Goal: Transaction & Acquisition: Purchase product/service

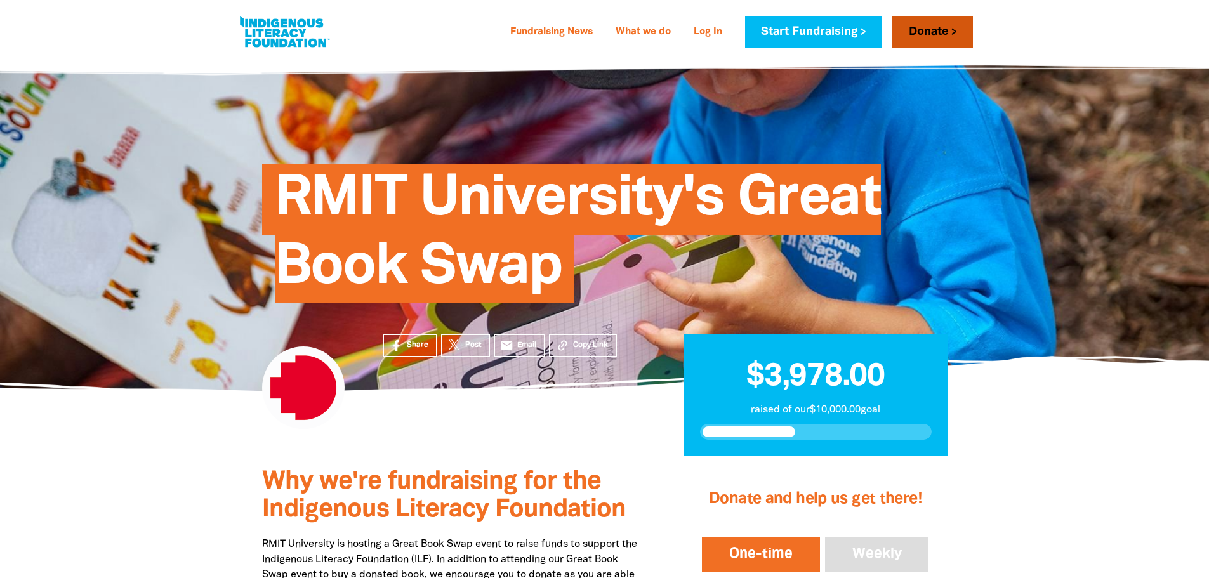
click at [911, 33] on link "Donate" at bounding box center [932, 31] width 80 height 31
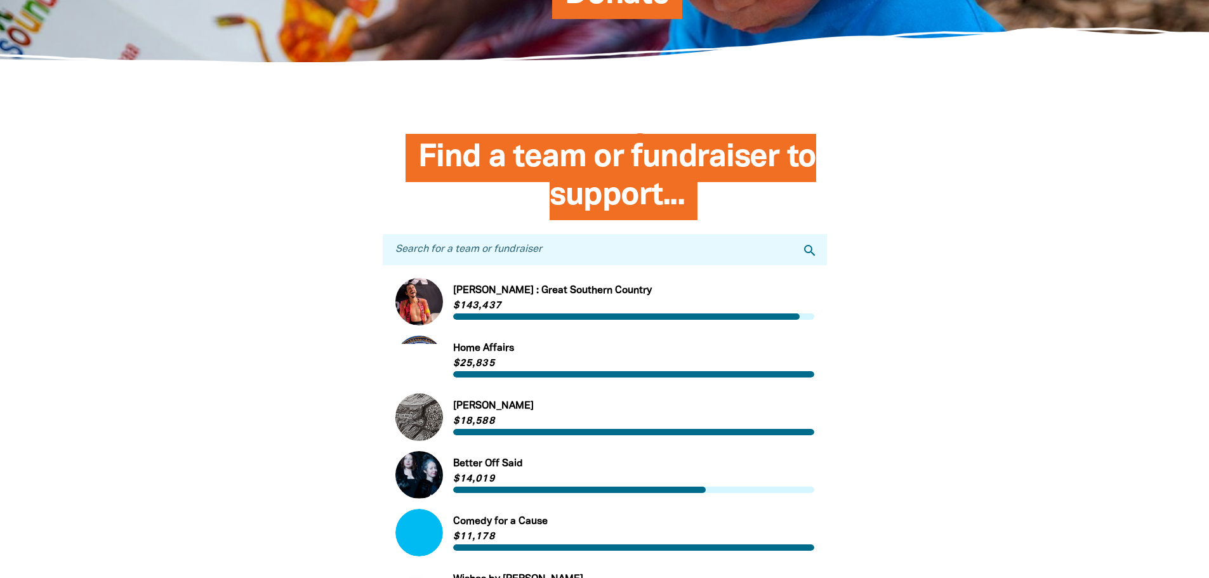
scroll to position [254, 0]
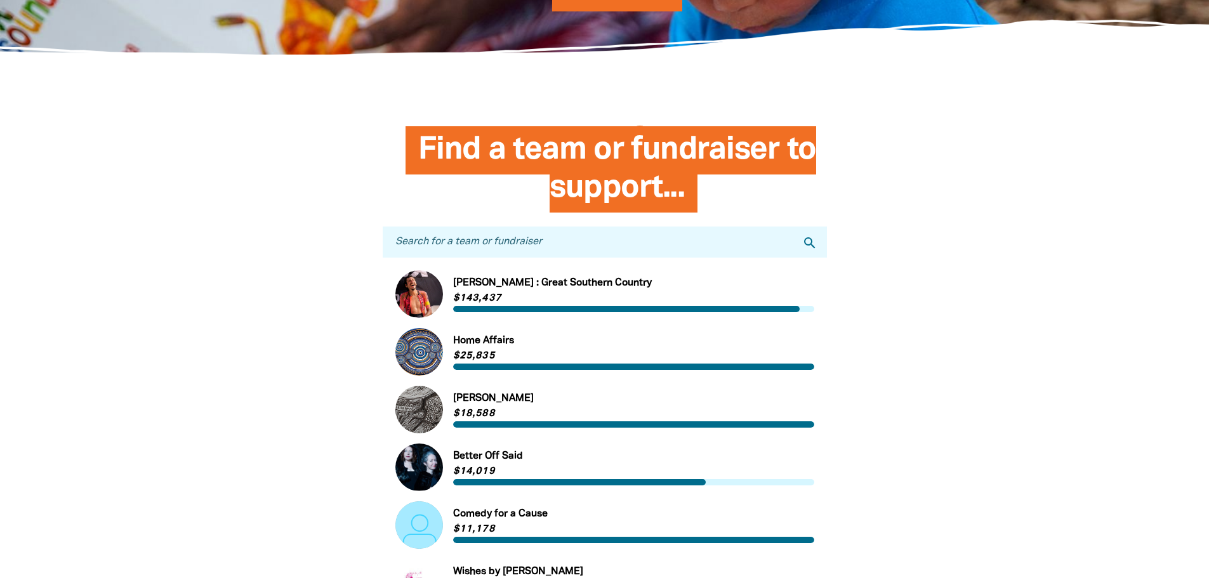
click at [468, 236] on input "Search for a team or fundraiser" at bounding box center [605, 242] width 444 height 31
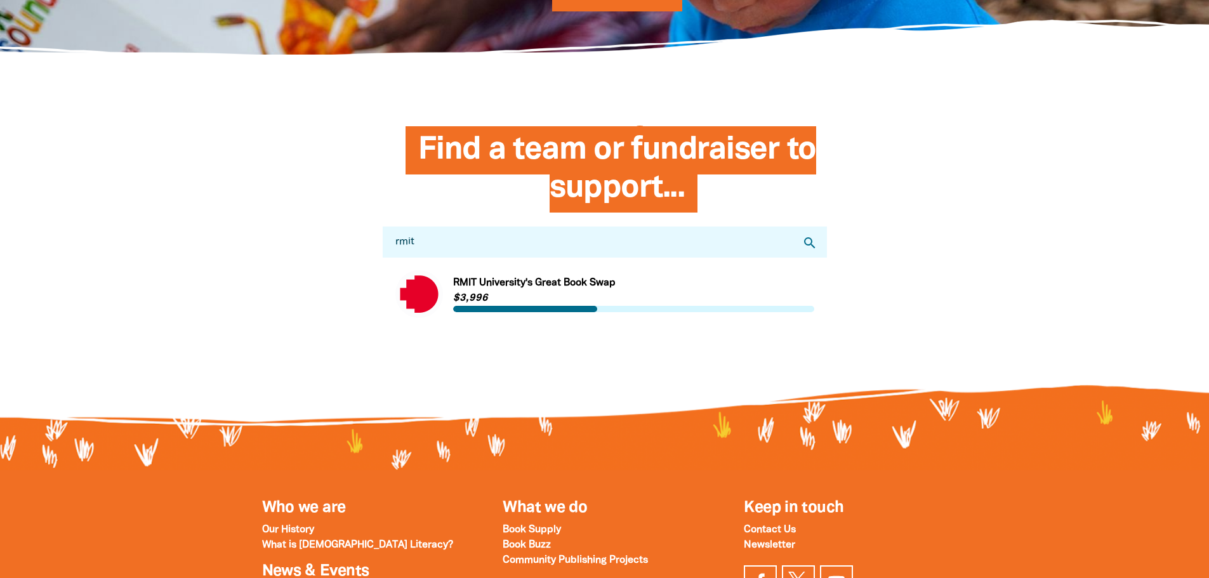
type input "rmit"
click at [590, 293] on link "Link to [GEOGRAPHIC_DATA]'s Great Book Swap" at bounding box center [604, 294] width 419 height 48
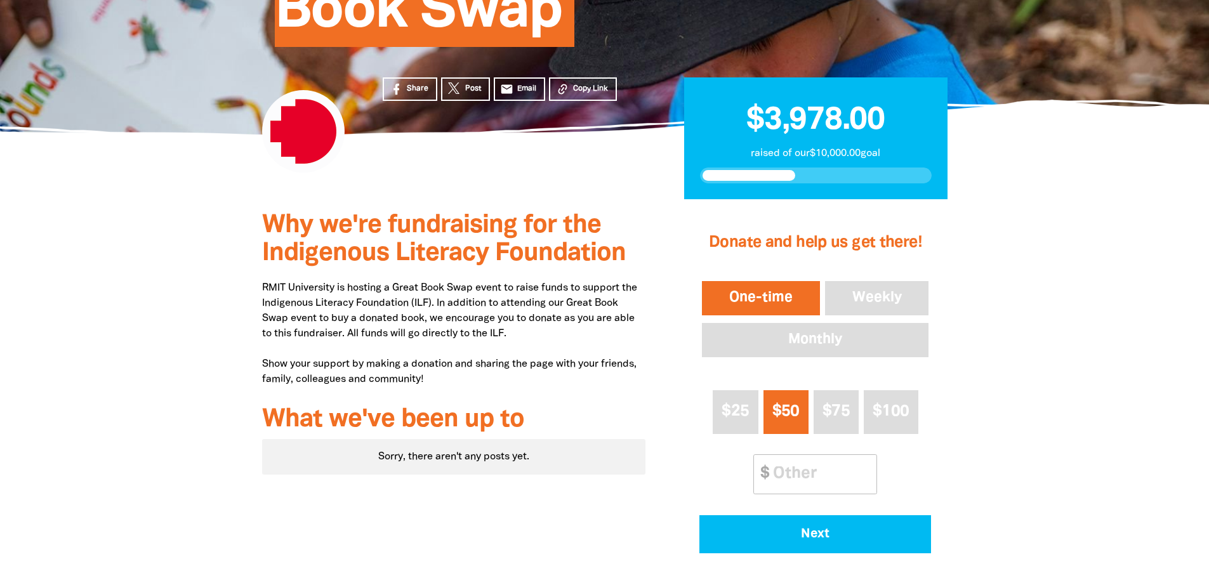
scroll to position [254, 0]
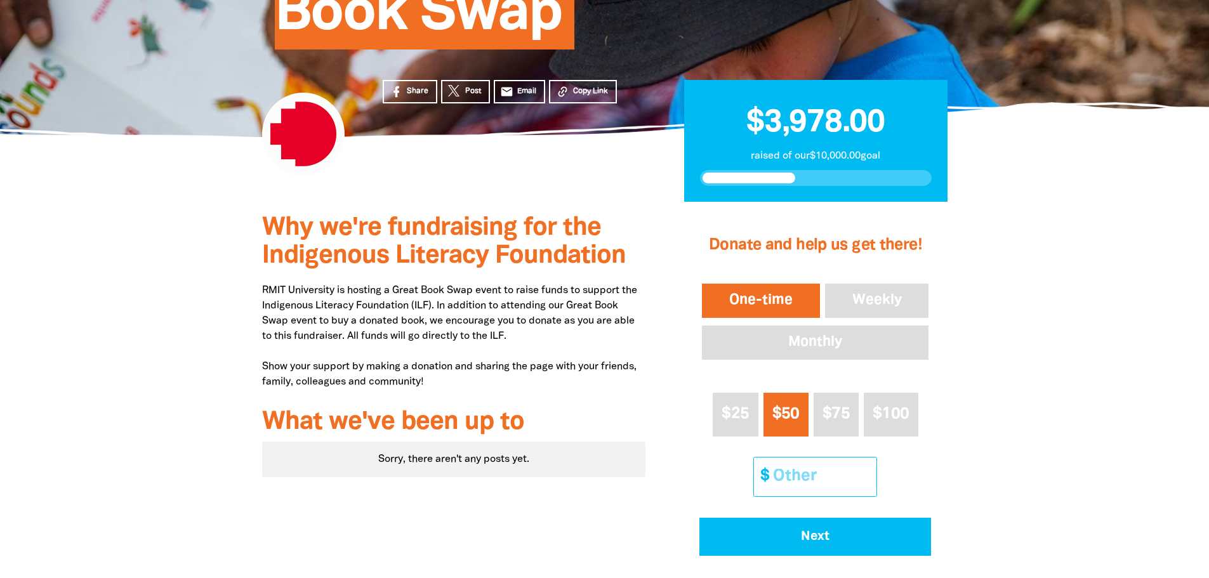
click at [807, 487] on input "Other Amount" at bounding box center [820, 477] width 112 height 39
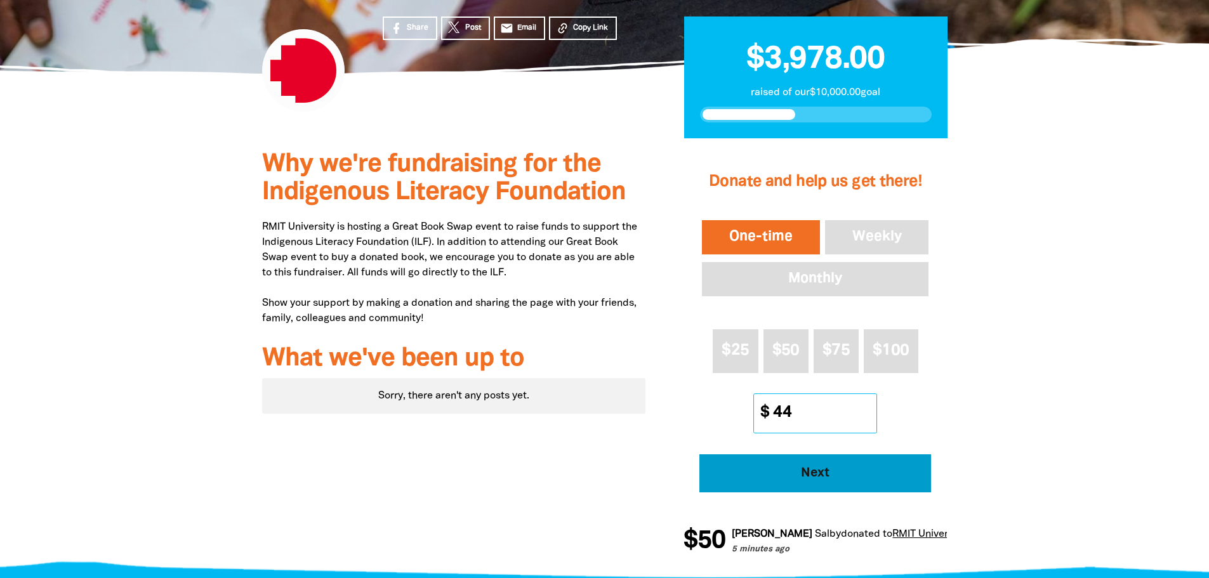
type input "44"
click at [861, 470] on span "Next" at bounding box center [815, 473] width 197 height 13
select select "AU"
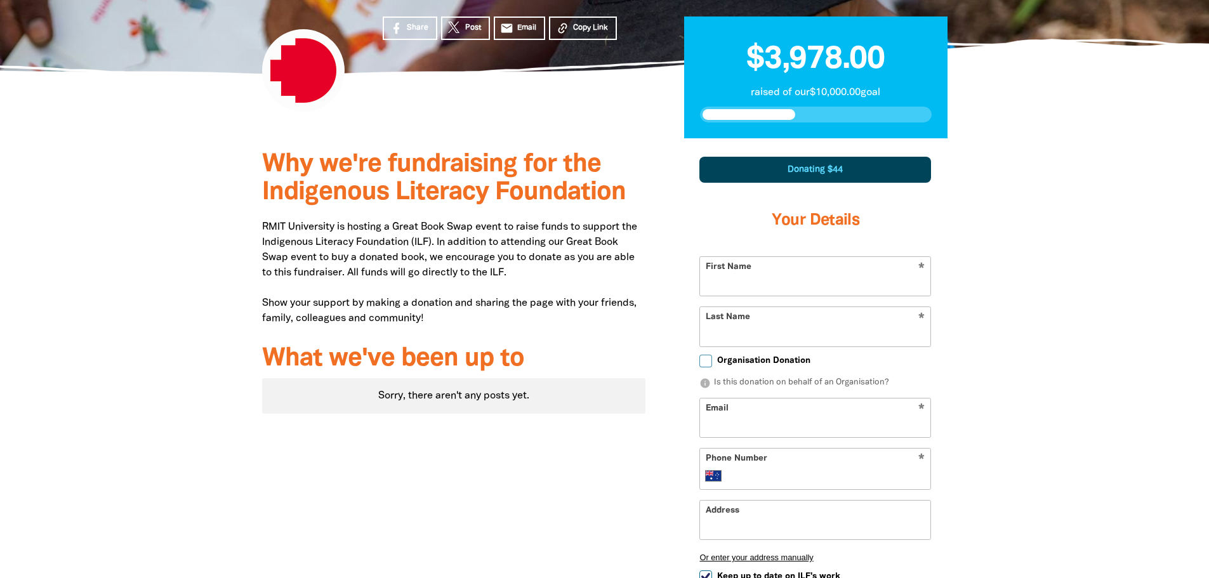
scroll to position [441, 0]
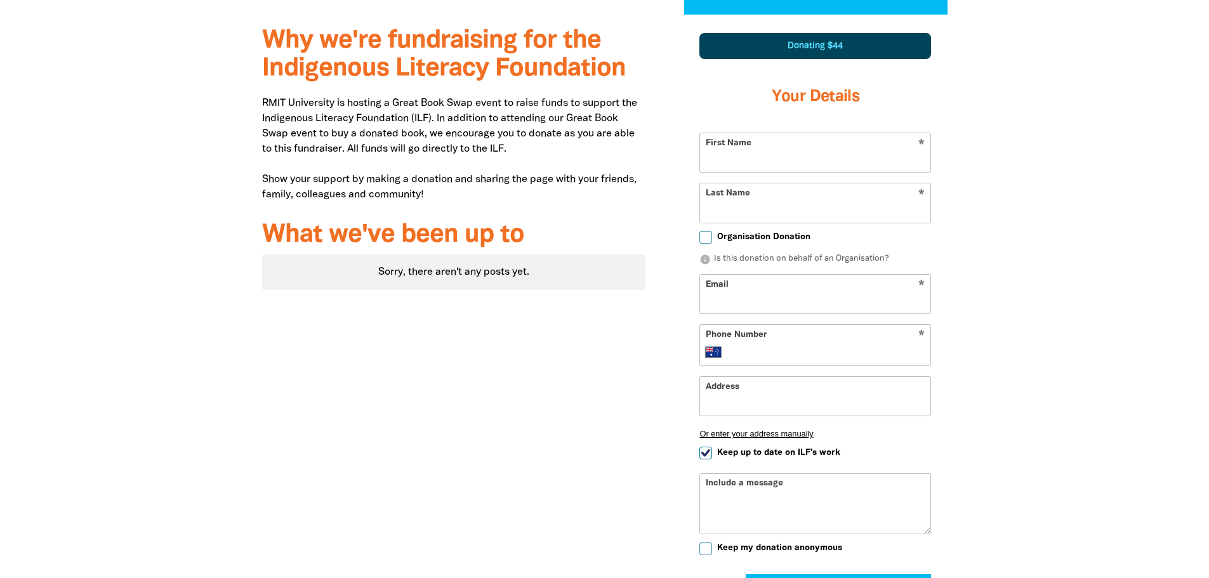
click at [732, 155] on input "First Name" at bounding box center [815, 152] width 230 height 39
type input "[PERSON_NAME]"
click at [756, 218] on input "Last Name" at bounding box center [815, 202] width 230 height 39
type input "Nuridin"
click at [845, 292] on input "Email" at bounding box center [815, 294] width 230 height 39
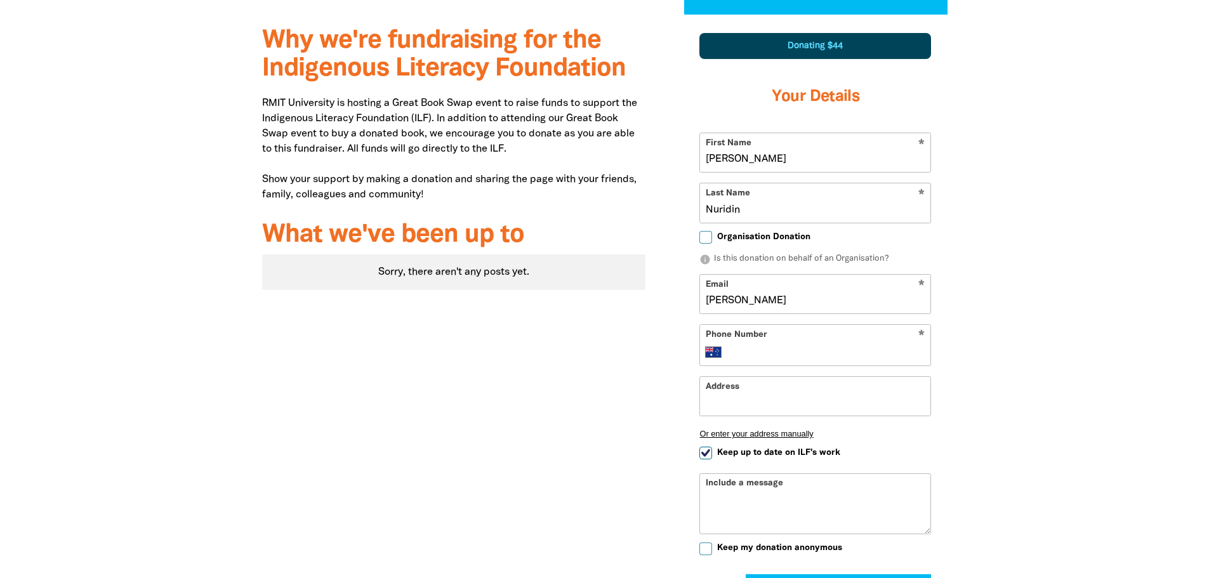
type input "[PERSON_NAME][EMAIL_ADDRESS][DOMAIN_NAME]"
click at [842, 353] on input "Phone Number" at bounding box center [828, 352] width 194 height 15
type input "0467 596 153"
click at [761, 394] on input "Address" at bounding box center [815, 396] width 230 height 39
click at [702, 456] on input "Keep up to date on ILF's work" at bounding box center [705, 453] width 13 height 13
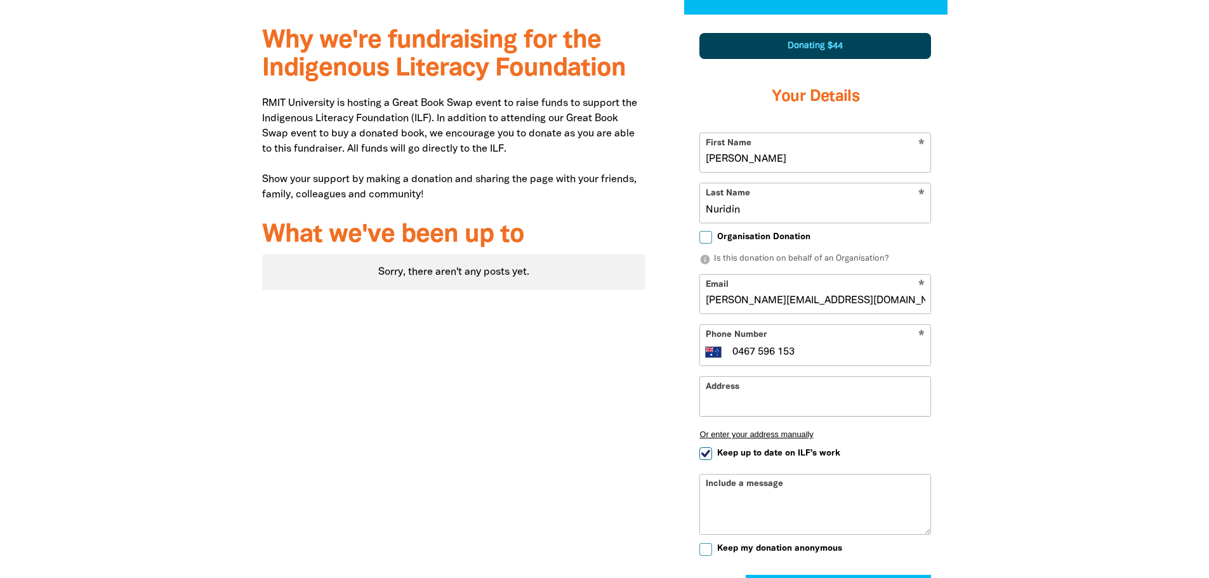
checkbox input "false"
click at [734, 408] on input "Address" at bounding box center [815, 396] width 230 height 39
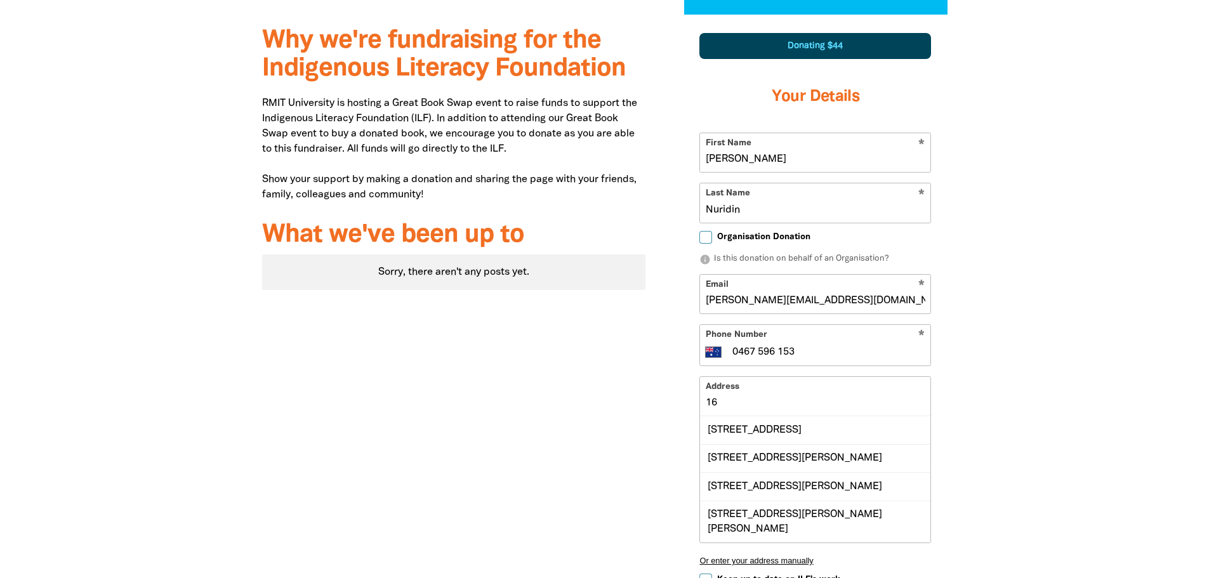
type input "1"
click at [976, 373] on div "Why we're fundraising for the Indigenous Literacy Foundation RMIT University is…" at bounding box center [604, 418] width 761 height 806
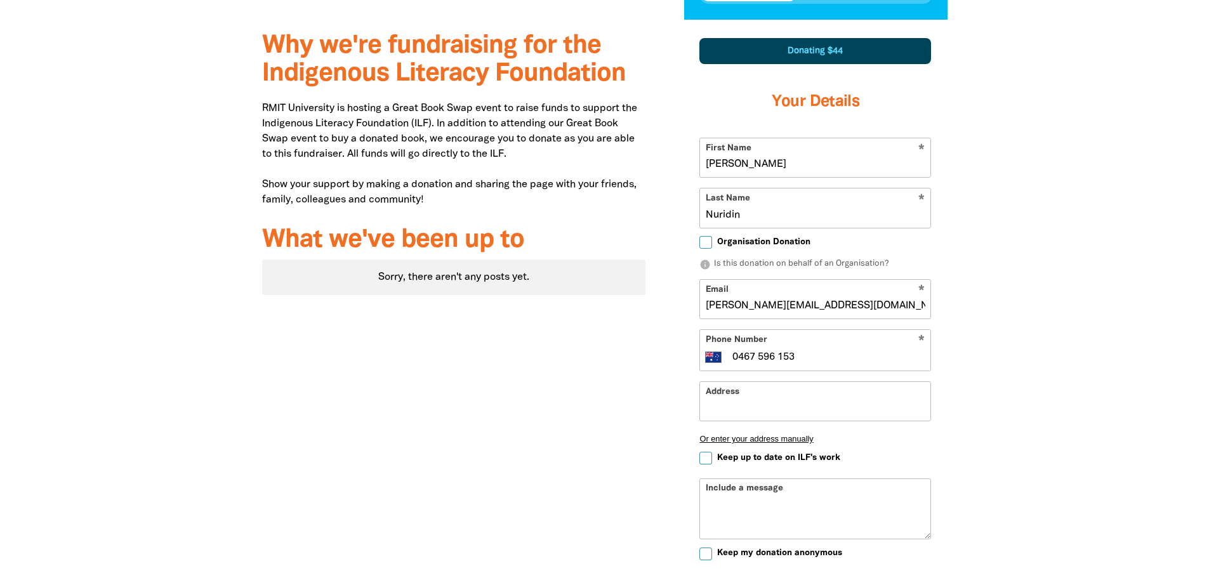
scroll to position [504, 0]
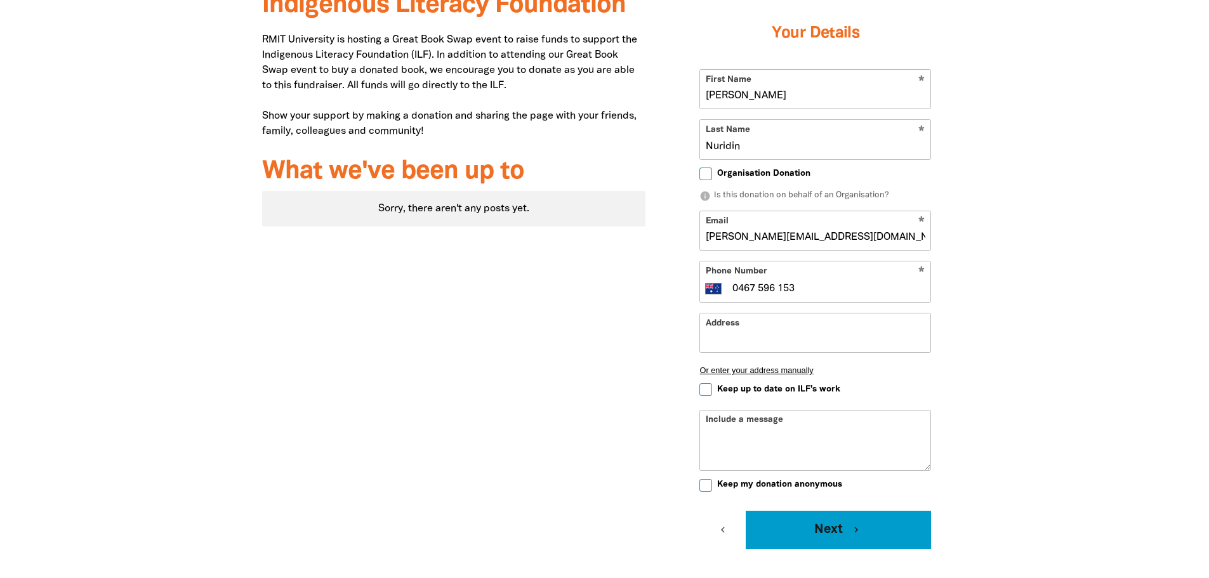
click at [804, 534] on button "Next chevron_right" at bounding box center [838, 530] width 185 height 38
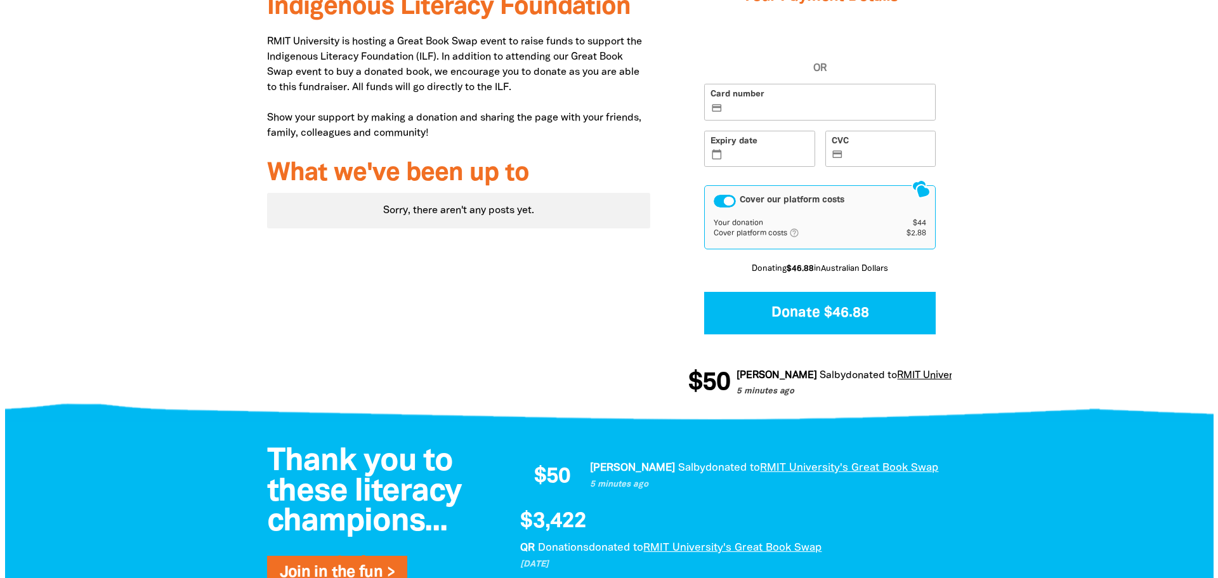
scroll to position [366, 0]
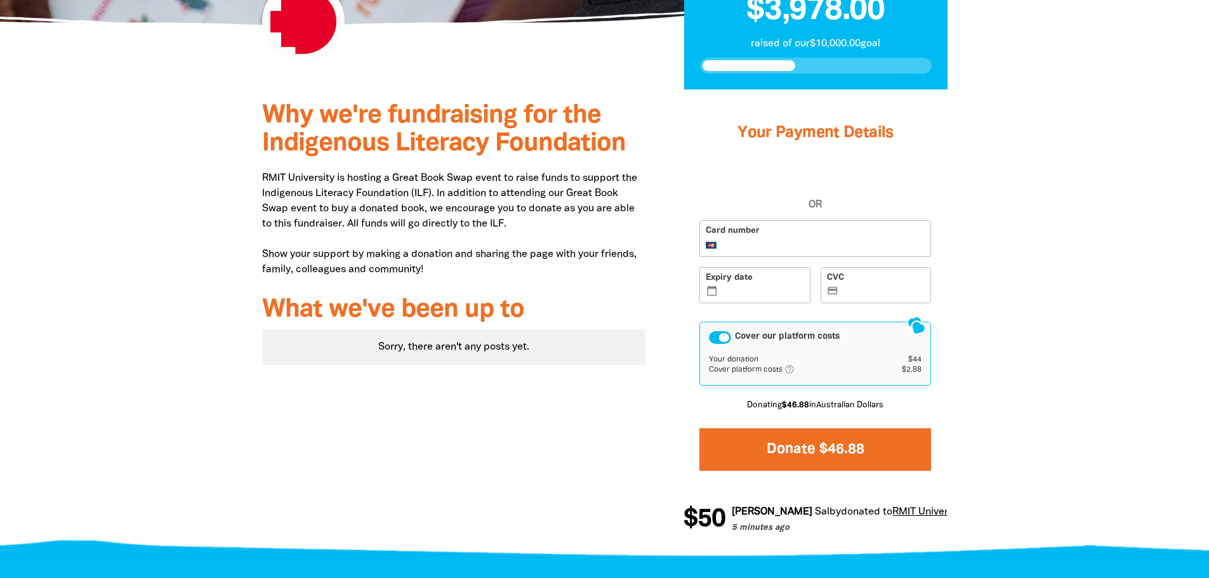
click at [853, 451] on button "Donate $46.88" at bounding box center [815, 449] width 232 height 43
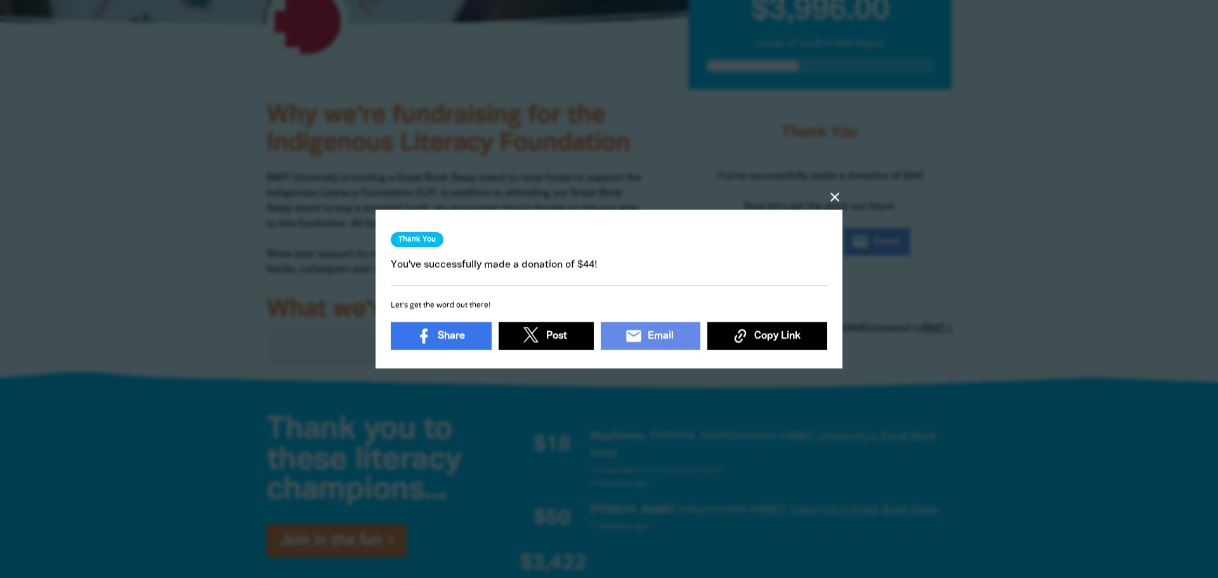
scroll to position [4, 0]
